Goal: Find specific page/section: Find specific page/section

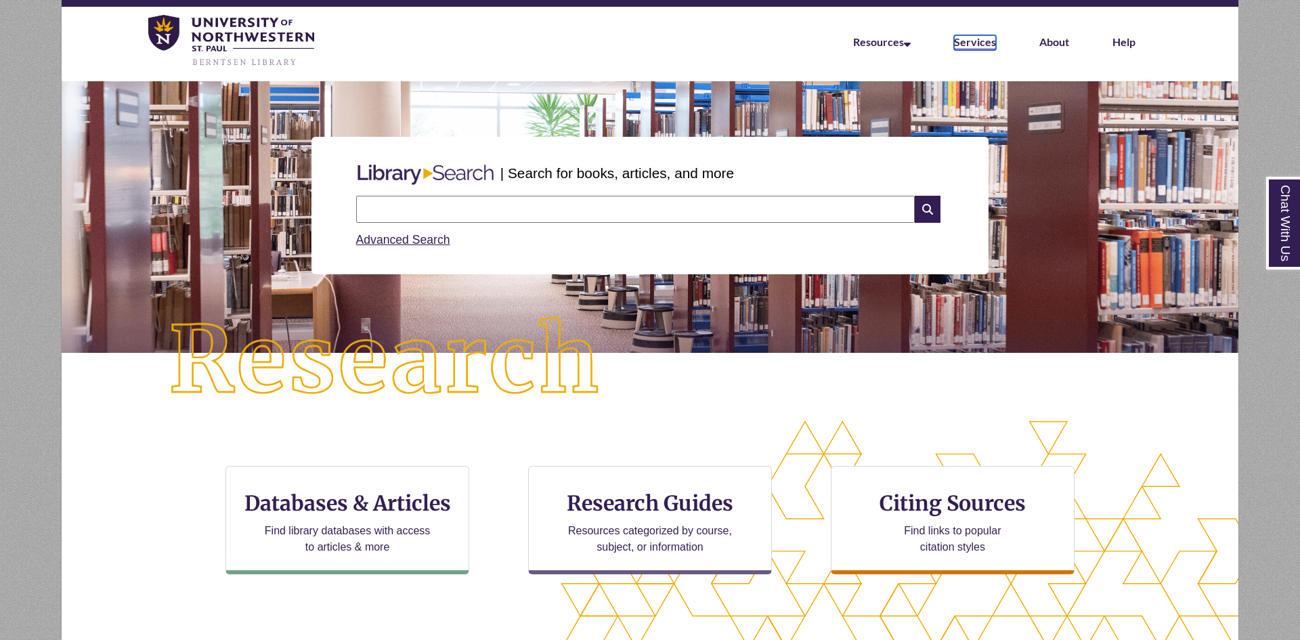
click at [978, 37] on link "Services" at bounding box center [975, 42] width 42 height 15
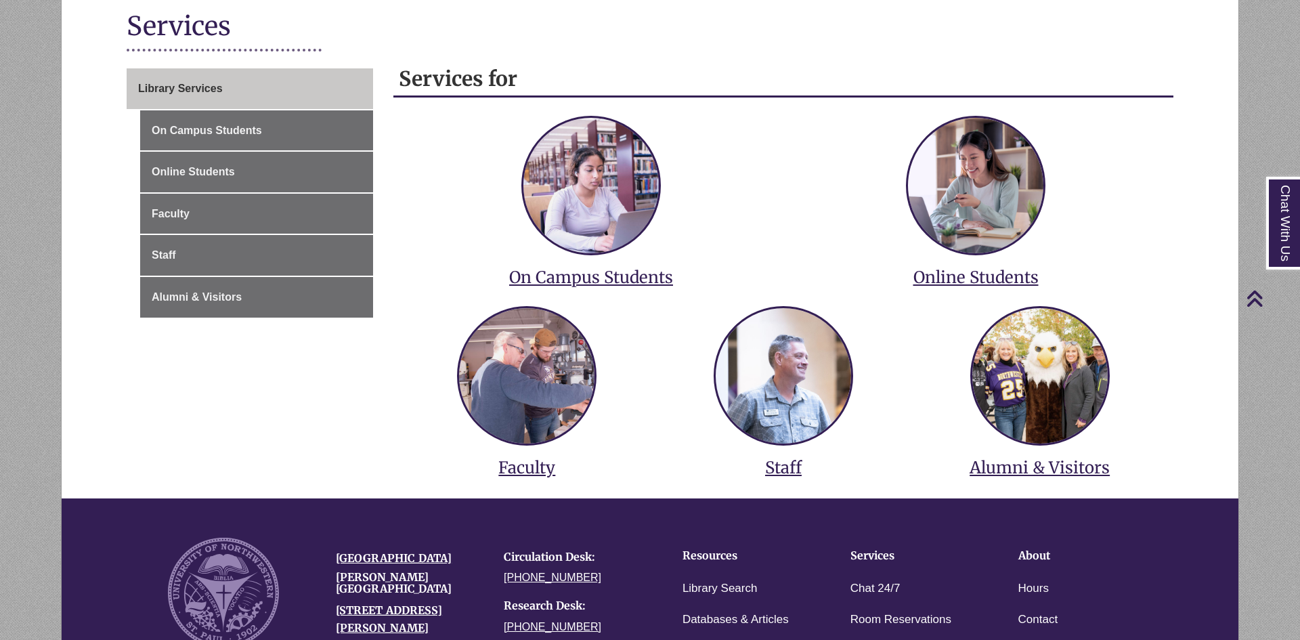
scroll to position [163, 0]
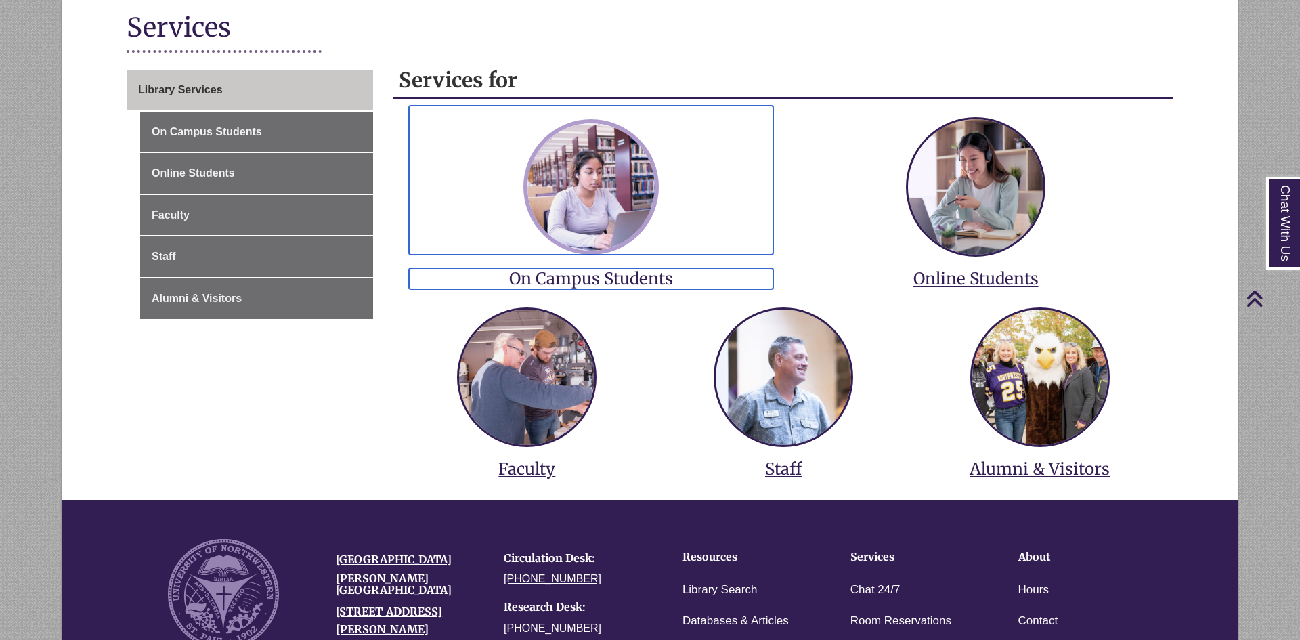
click at [580, 215] on img at bounding box center [590, 186] width 135 height 135
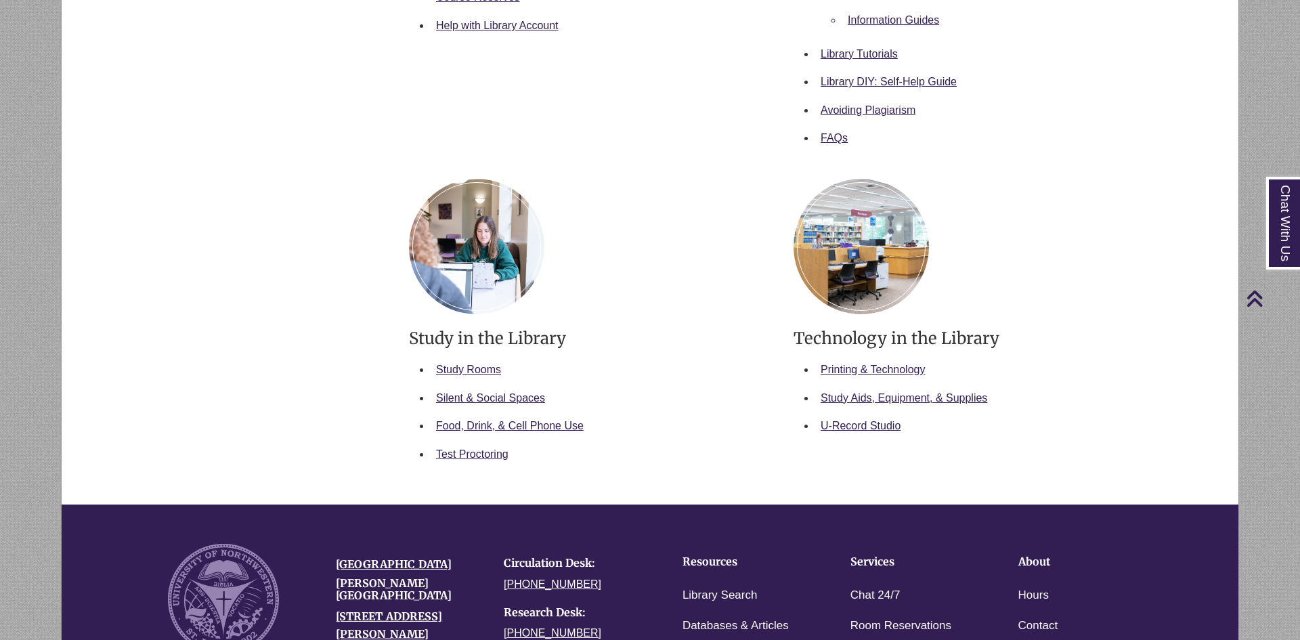
scroll to position [582, 0]
click at [445, 371] on link "Study Rooms" at bounding box center [468, 369] width 65 height 12
